Goal: Check status: Check status

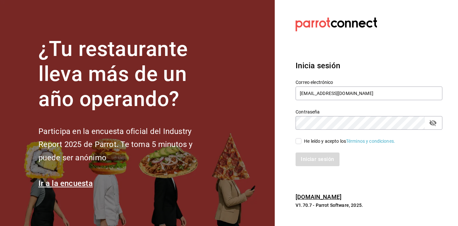
type input "[EMAIL_ADDRESS][DOMAIN_NAME]"
click at [298, 141] on input "He leído y acepto los Términos y condiciones." at bounding box center [299, 141] width 6 height 6
checkbox input "true"
click at [311, 158] on button "Iniciar sesión" at bounding box center [318, 160] width 44 height 14
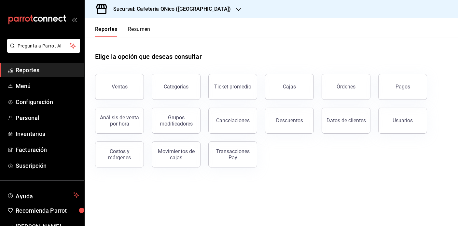
click at [144, 32] on button "Resumen" at bounding box center [139, 31] width 22 height 11
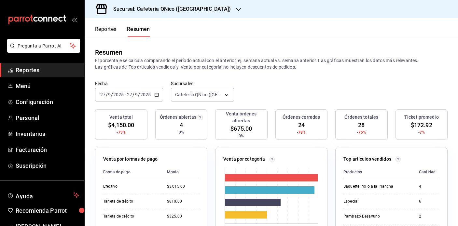
click at [140, 8] on h3 "Sucursal: Cafeteria QNico (Puebla)" at bounding box center [169, 9] width 123 height 8
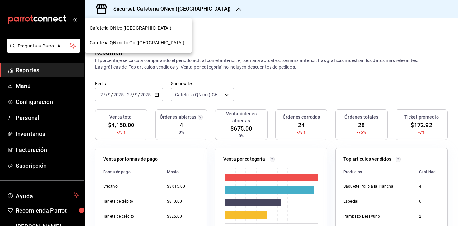
click at [125, 45] on span "Cafeteria QNico To Go ([GEOGRAPHIC_DATA])" at bounding box center [137, 42] width 94 height 7
